Goal: Information Seeking & Learning: Learn about a topic

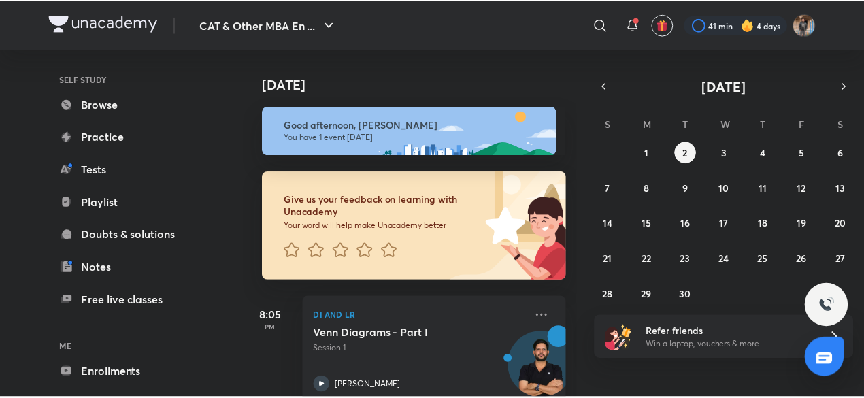
scroll to position [148, 0]
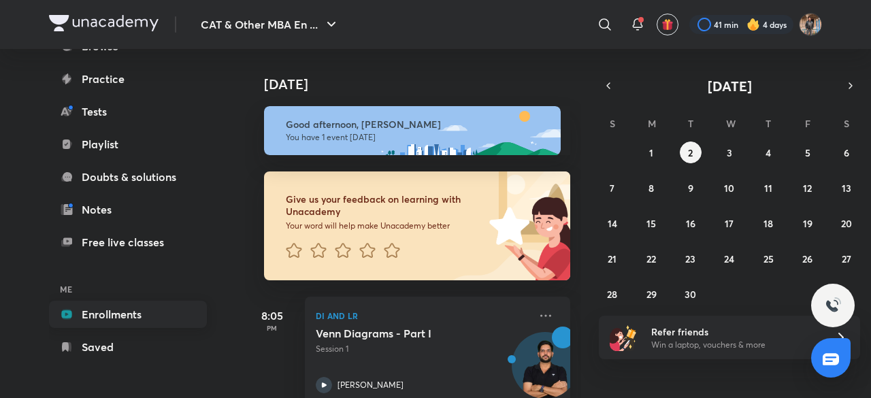
click at [112, 318] on link "Enrollments" at bounding box center [128, 314] width 158 height 27
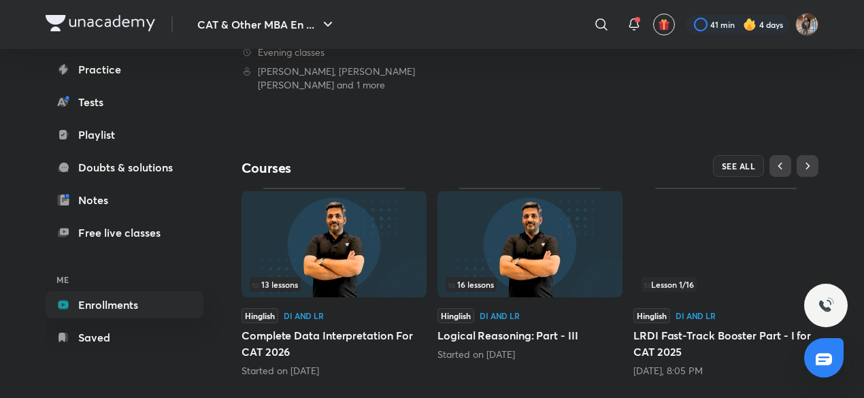
scroll to position [359, 0]
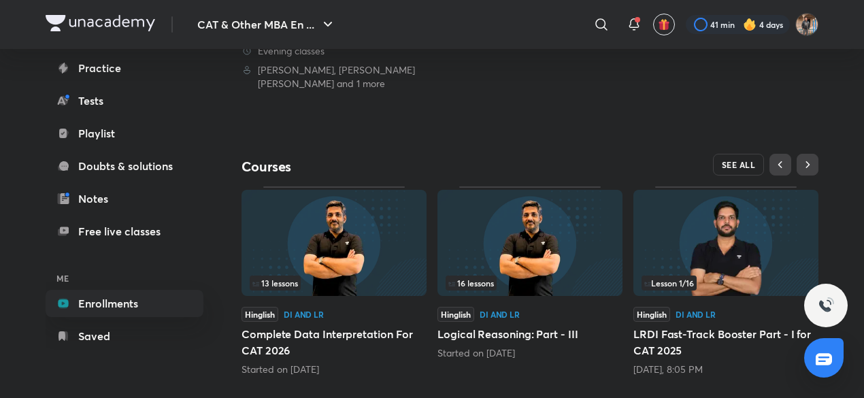
click at [746, 163] on span "SEE ALL" at bounding box center [739, 165] width 34 height 10
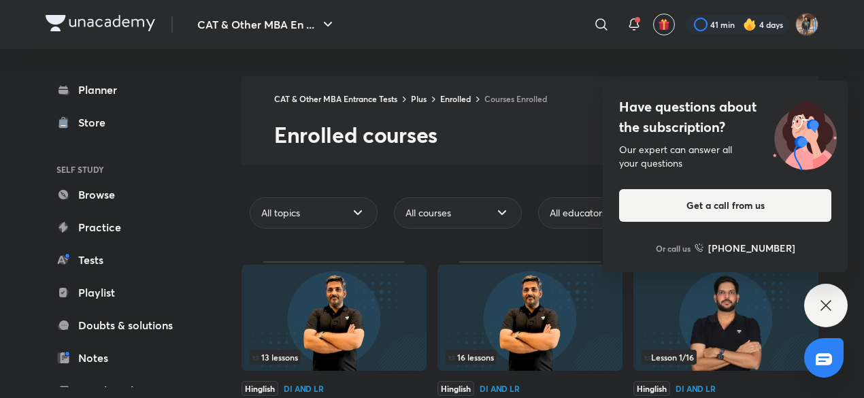
click at [837, 295] on div "Have questions about the subscription? Our expert can answer all your questions…" at bounding box center [826, 306] width 44 height 44
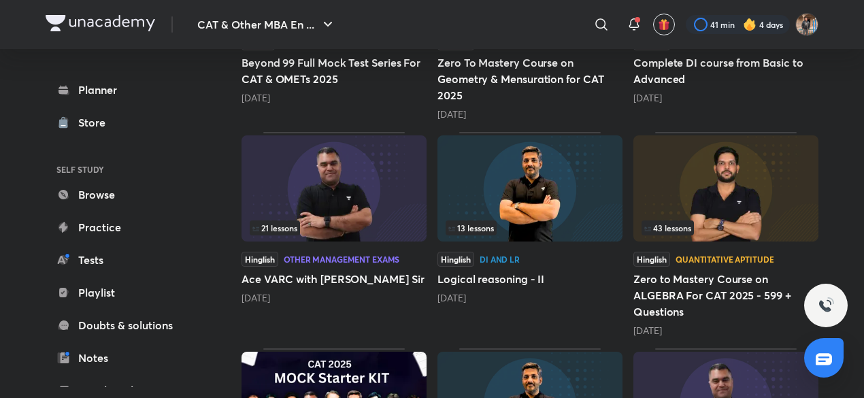
scroll to position [693, 0]
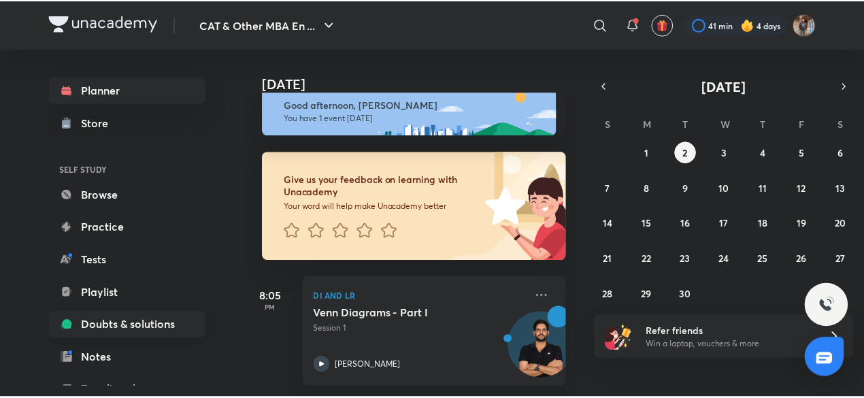
scroll to position [148, 0]
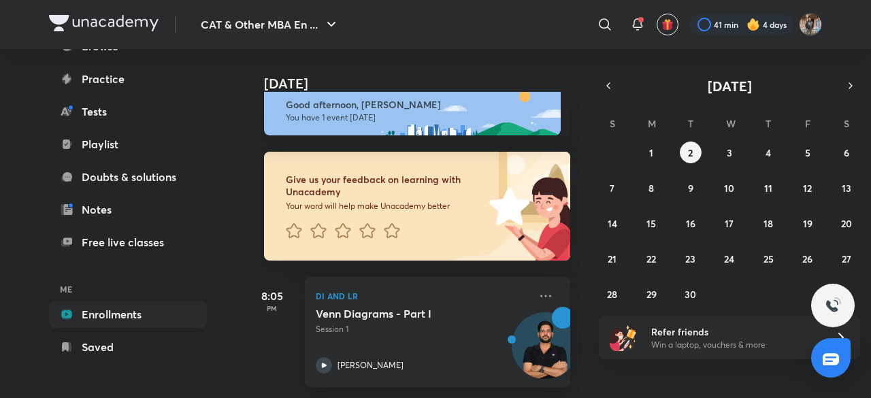
click at [111, 322] on link "Enrollments" at bounding box center [128, 314] width 158 height 27
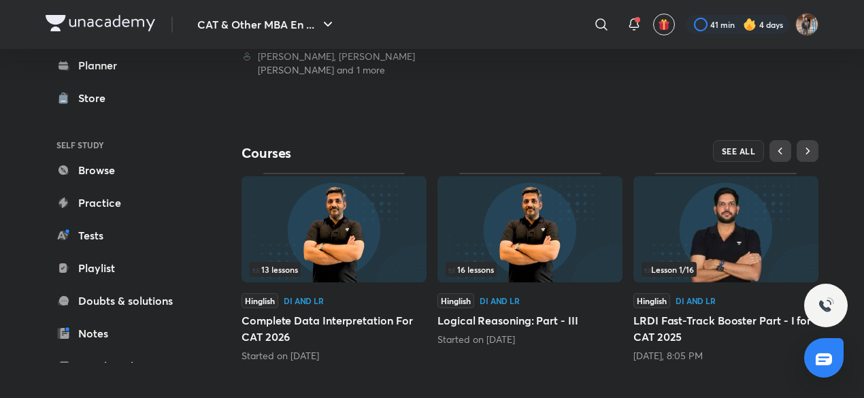
scroll to position [382, 0]
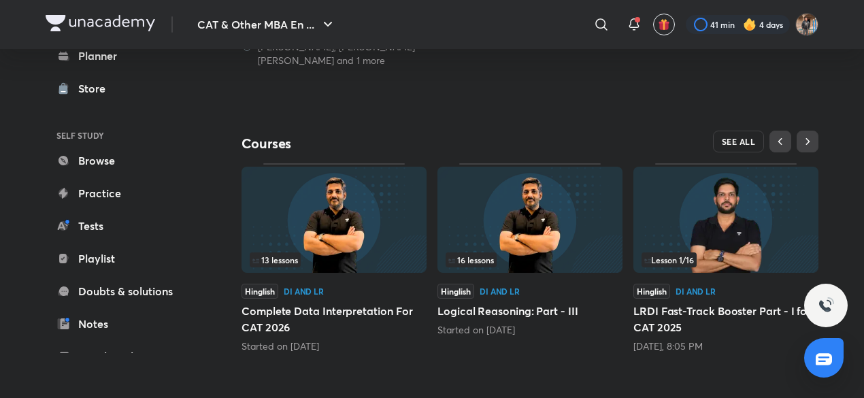
click at [741, 137] on span "SEE ALL" at bounding box center [739, 142] width 34 height 10
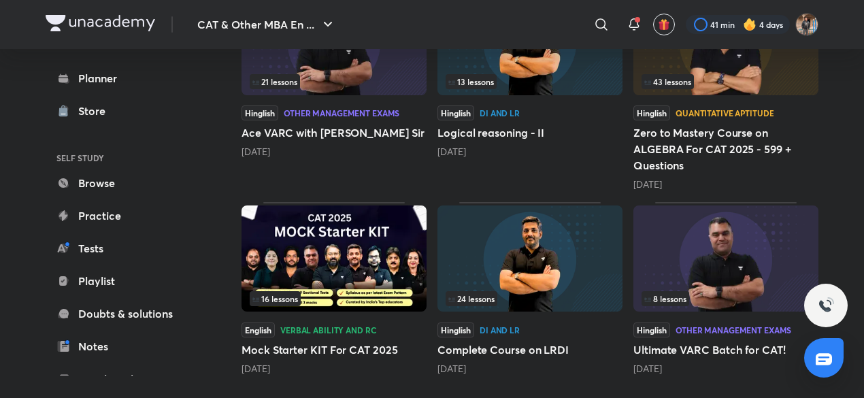
scroll to position [656, 0]
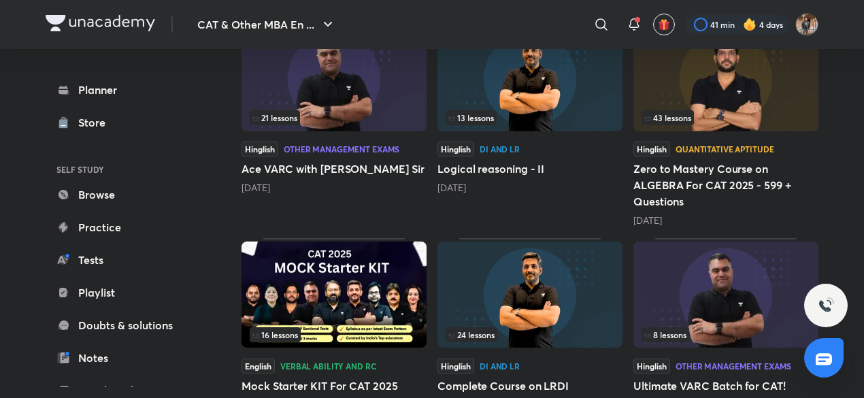
click at [362, 274] on img at bounding box center [334, 295] width 185 height 106
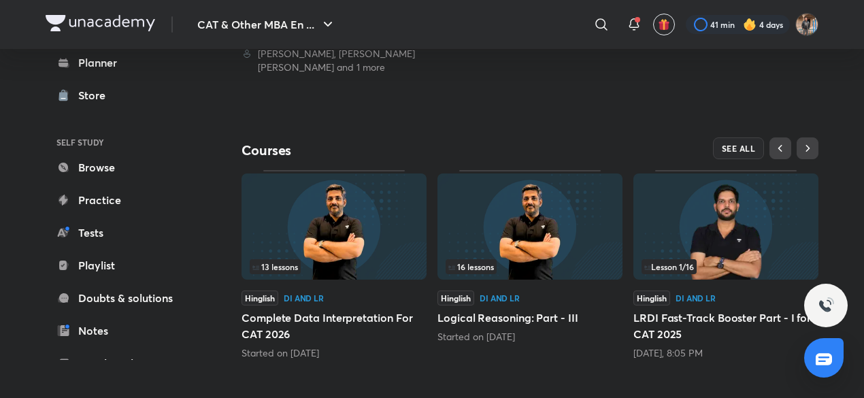
scroll to position [382, 0]
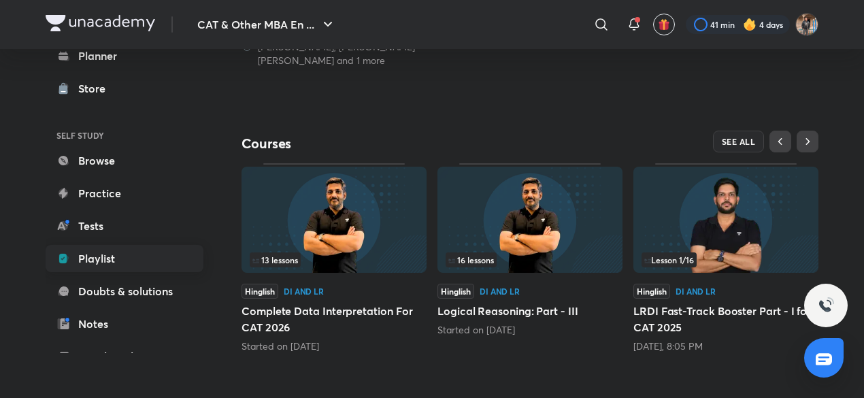
click at [132, 264] on link "Playlist" at bounding box center [125, 258] width 158 height 27
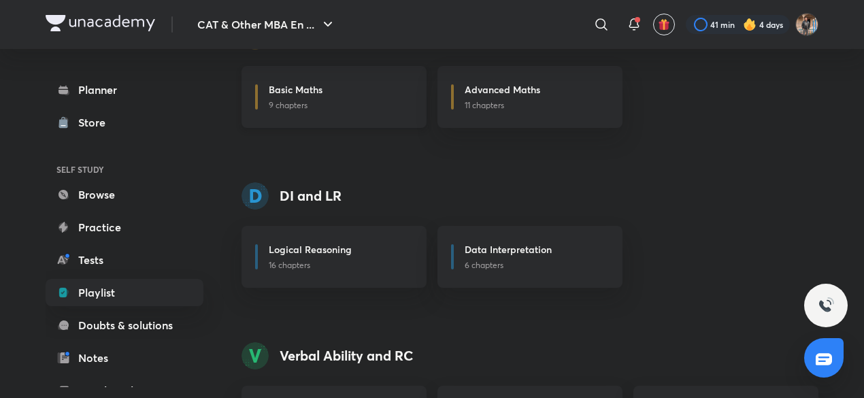
scroll to position [434, 0]
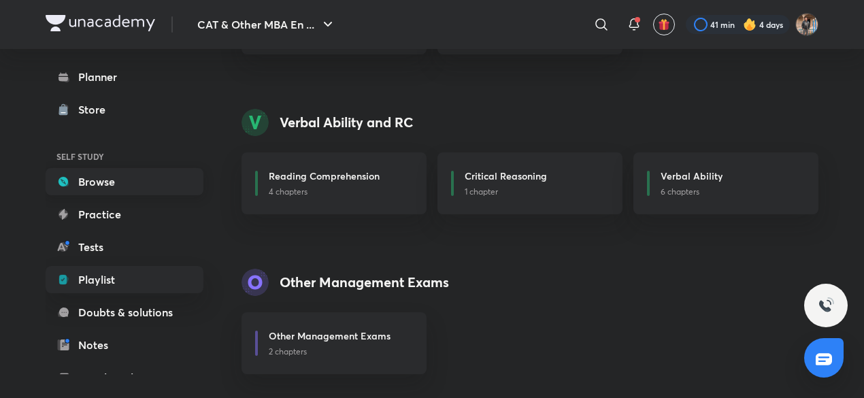
click at [113, 180] on link "Browse" at bounding box center [125, 181] width 158 height 27
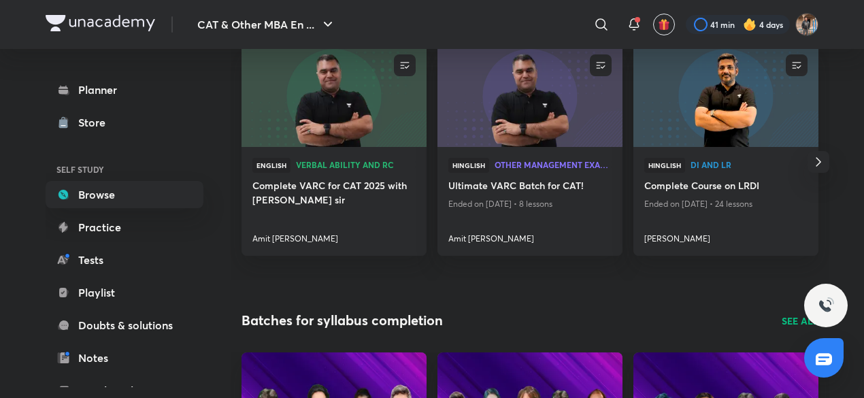
scroll to position [171, 0]
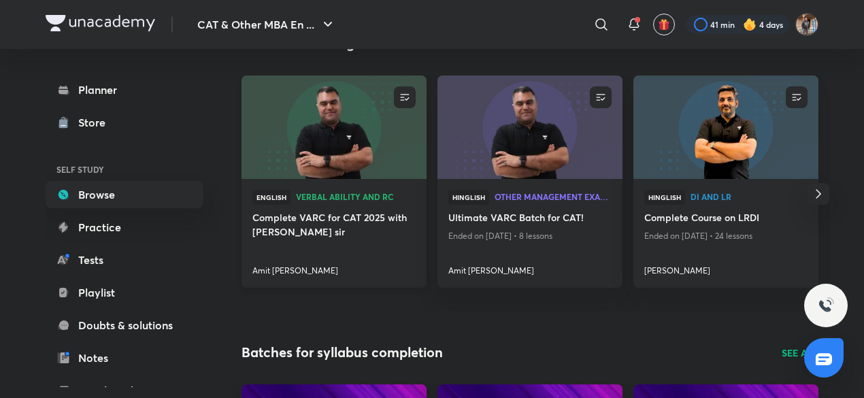
click at [335, 137] on img at bounding box center [333, 126] width 188 height 105
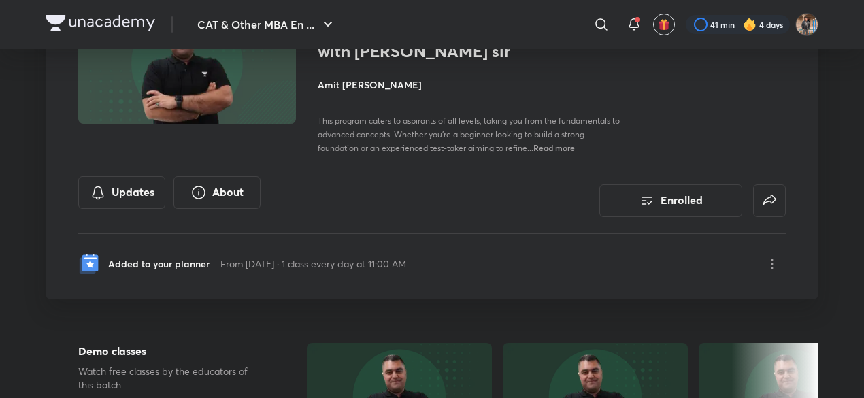
scroll to position [145, 0]
click at [218, 186] on button "About" at bounding box center [216, 192] width 87 height 33
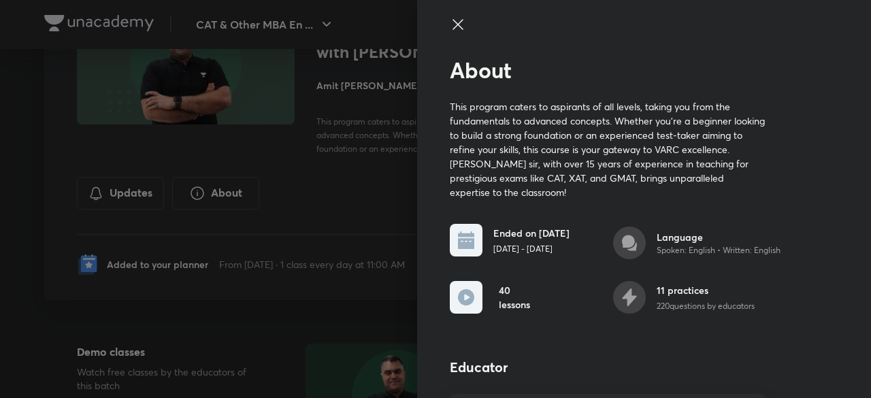
click at [324, 187] on div at bounding box center [435, 199] width 871 height 398
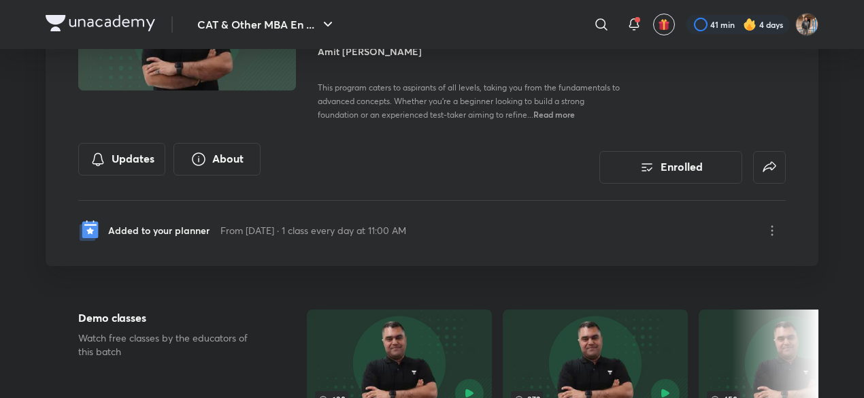
scroll to position [180, 0]
click at [94, 229] on icon at bounding box center [90, 228] width 16 height 16
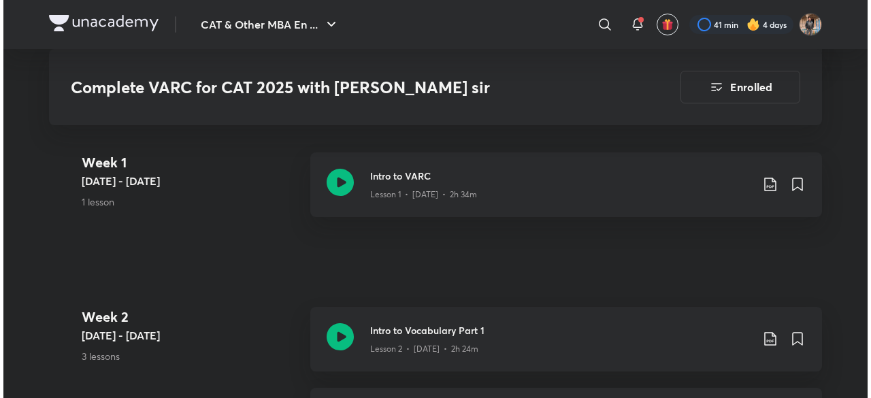
scroll to position [764, 0]
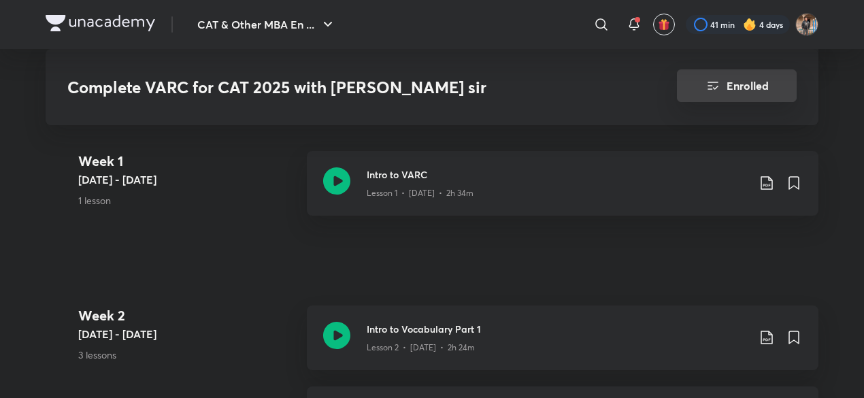
click at [748, 71] on button "Enrolled" at bounding box center [737, 85] width 120 height 33
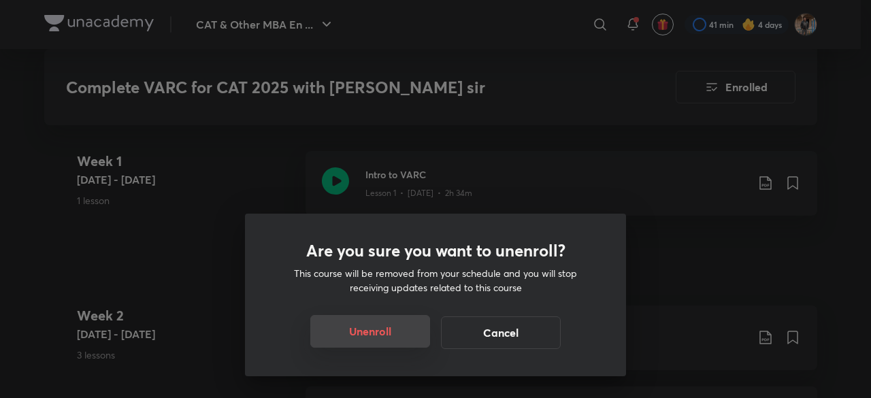
click at [416, 334] on button "Unenroll" at bounding box center [370, 331] width 120 height 33
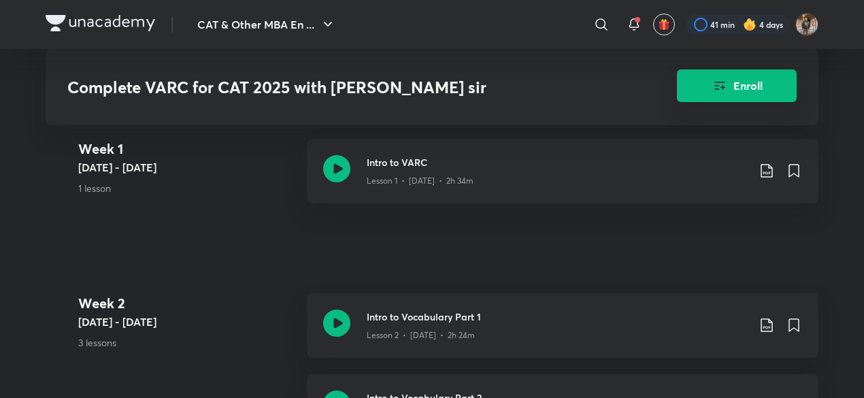
click at [731, 88] on button "Enroll" at bounding box center [737, 85] width 120 height 33
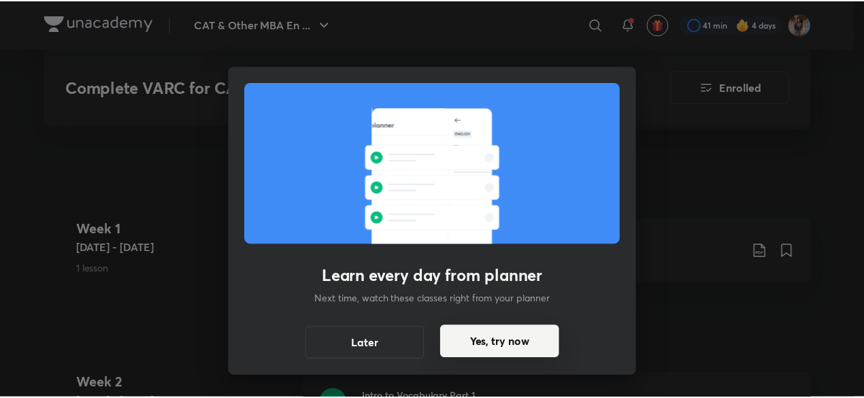
scroll to position [785, 0]
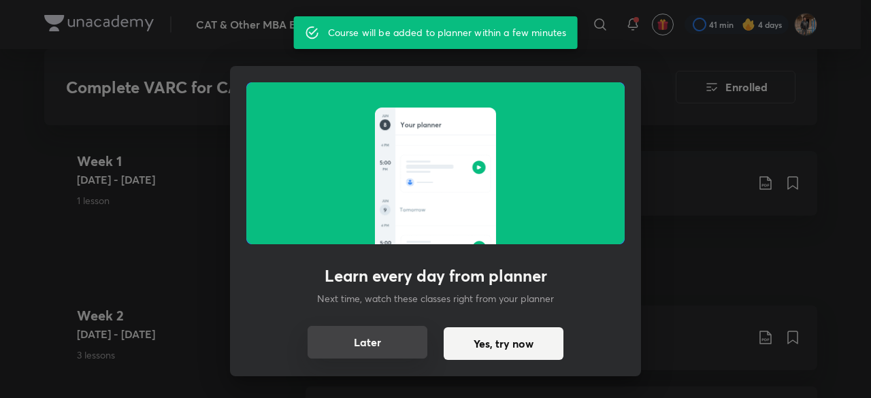
click at [407, 337] on button "Later" at bounding box center [367, 342] width 120 height 33
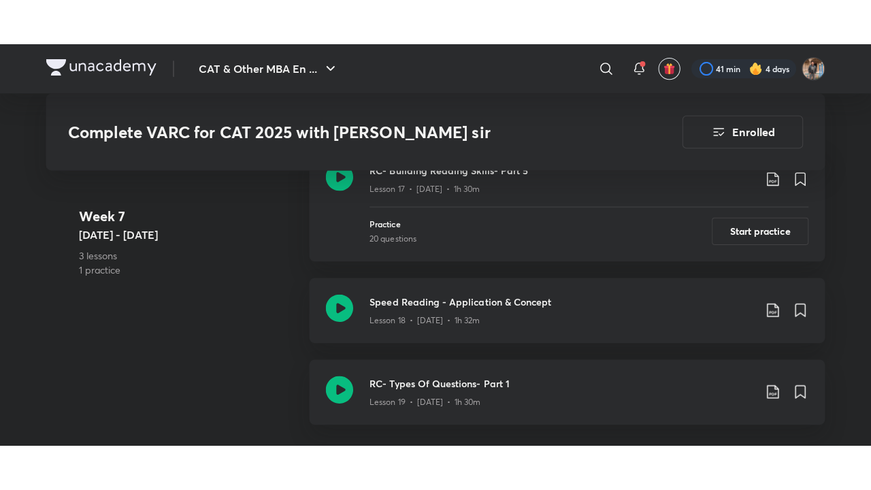
scroll to position [2570, 0]
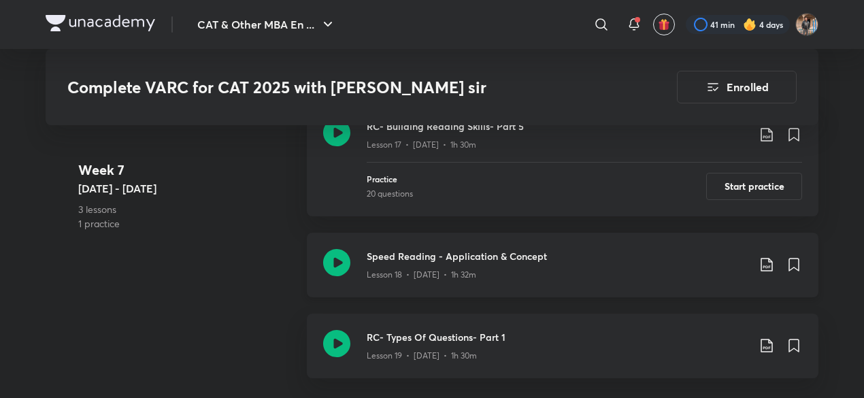
click at [769, 259] on icon at bounding box center [767, 265] width 12 height 14
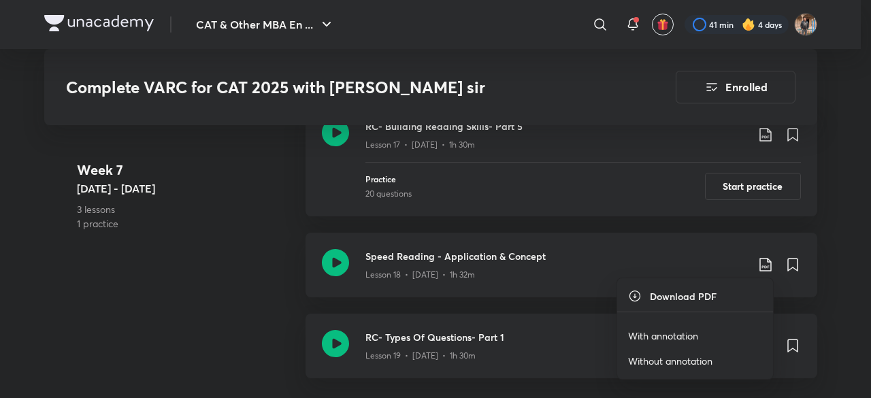
click at [665, 329] on p "With annotation" at bounding box center [663, 336] width 70 height 14
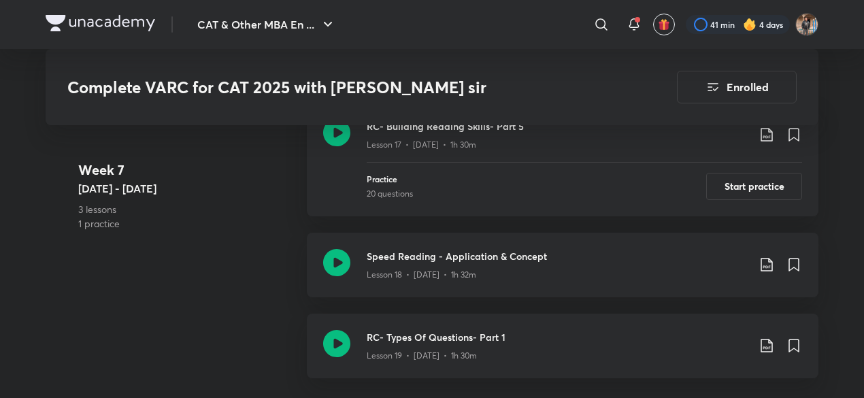
click at [854, 388] on div at bounding box center [854, 388] width 0 height 0
click at [344, 258] on icon at bounding box center [336, 262] width 27 height 27
